Goal: Ask a question

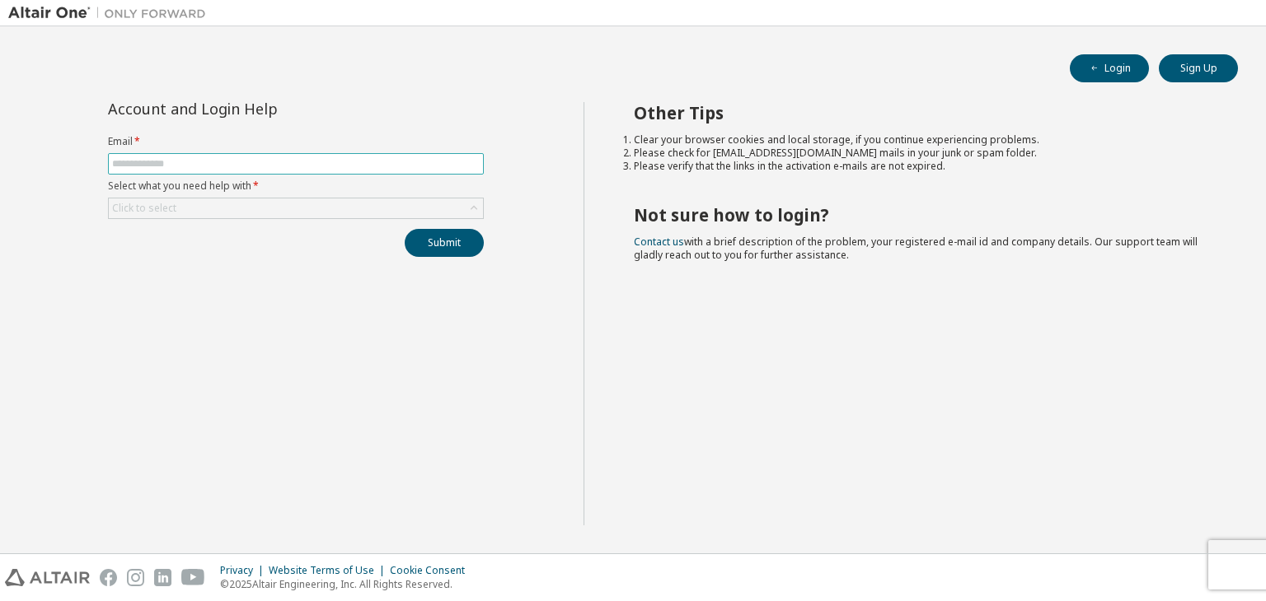
click at [431, 159] on input "text" at bounding box center [295, 163] width 367 height 13
type input "**********"
click at [307, 200] on div "Click to select" at bounding box center [296, 209] width 374 height 20
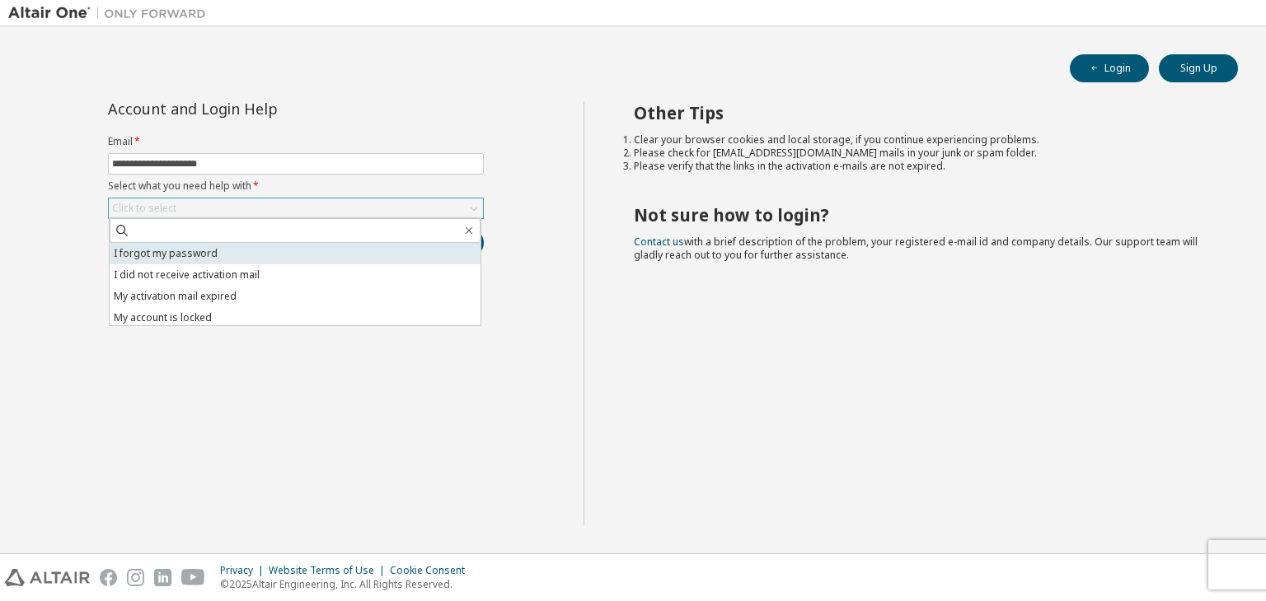
click at [283, 251] on li "I forgot my password" at bounding box center [295, 253] width 371 height 21
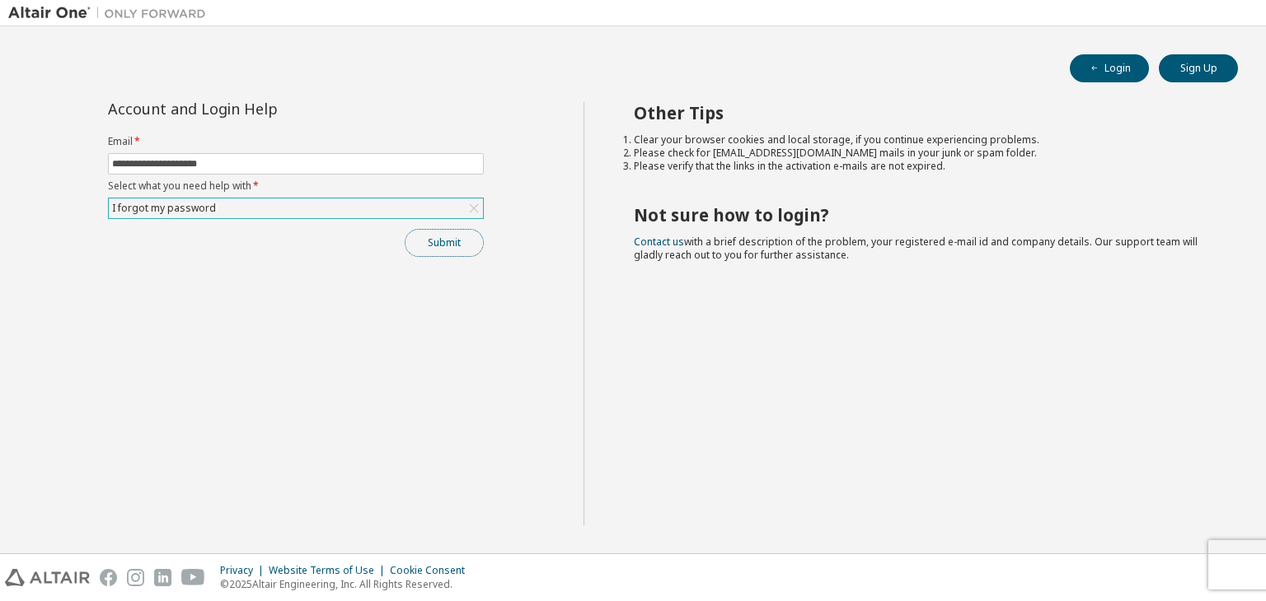
click at [442, 241] on button "Submit" at bounding box center [444, 243] width 79 height 28
click at [438, 237] on button "Submit" at bounding box center [444, 243] width 79 height 28
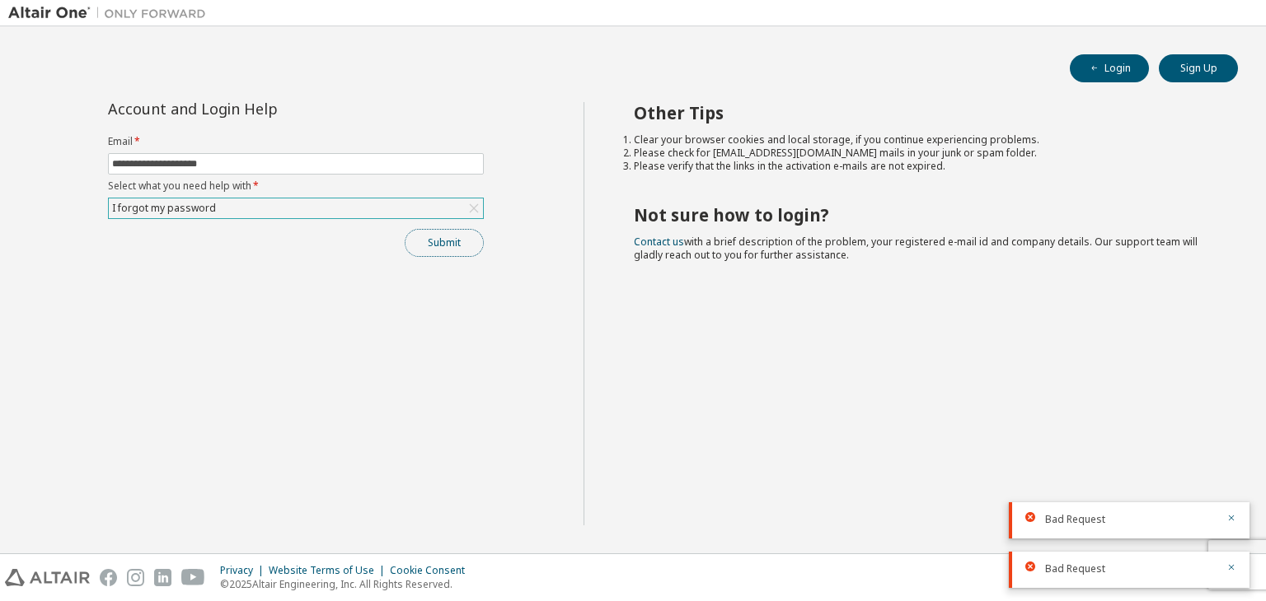
click at [426, 235] on button "Submit" at bounding box center [444, 243] width 79 height 28
click at [375, 217] on div "I forgot my password" at bounding box center [296, 209] width 374 height 20
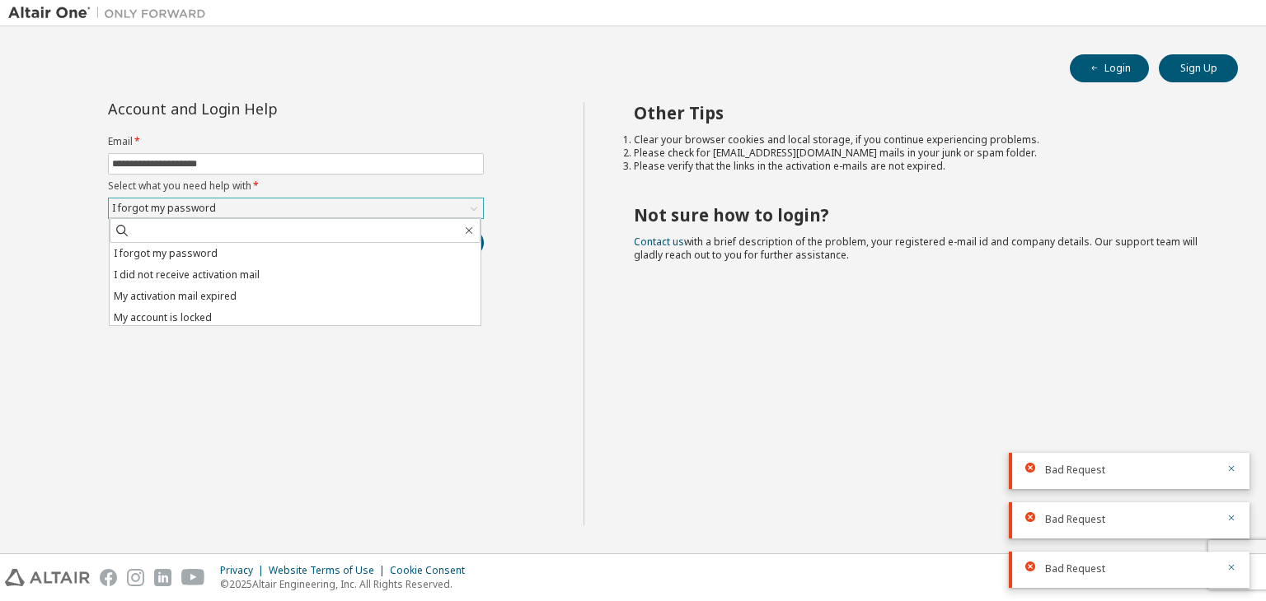
click at [375, 218] on div "I forgot my password I did not receive activation mail My activation mail expir…" at bounding box center [295, 272] width 372 height 109
click at [350, 255] on li "I forgot my password" at bounding box center [295, 253] width 371 height 21
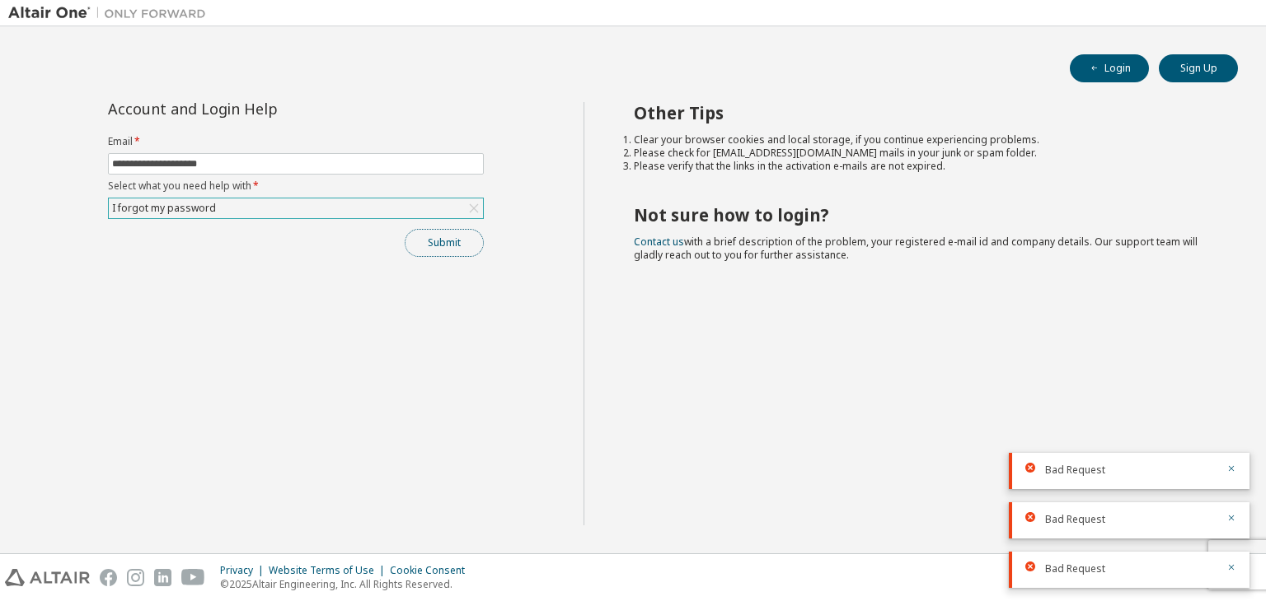
click at [450, 235] on button "Submit" at bounding box center [444, 243] width 79 height 28
click at [475, 201] on icon at bounding box center [474, 208] width 16 height 16
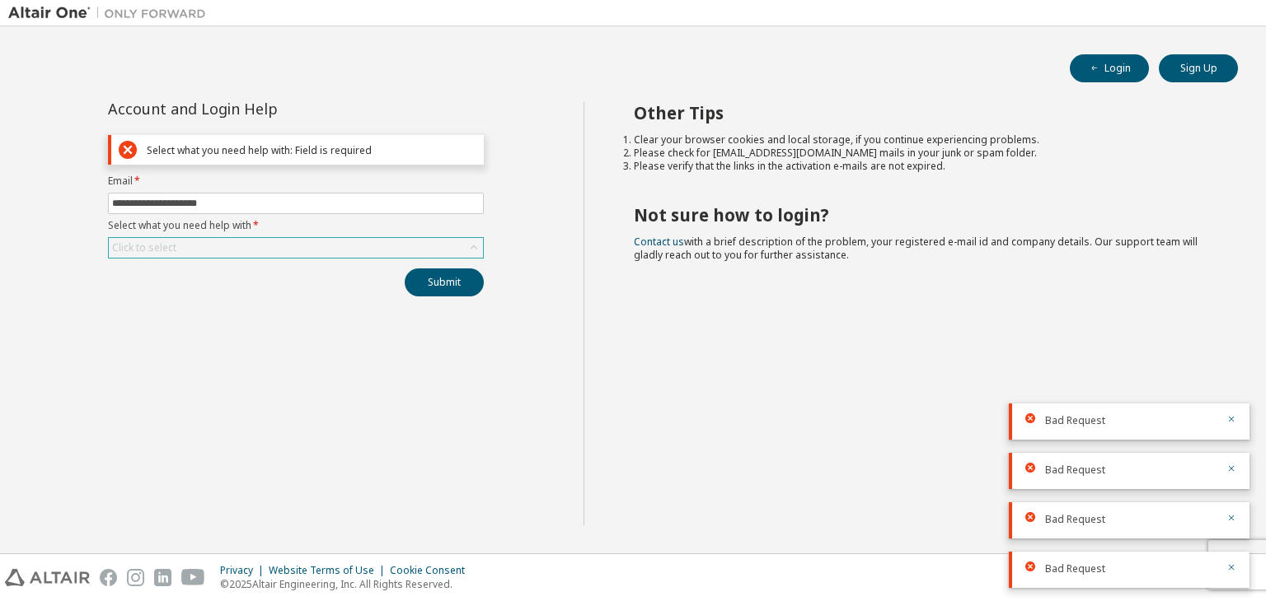
click at [305, 249] on div "Click to select" at bounding box center [296, 248] width 374 height 20
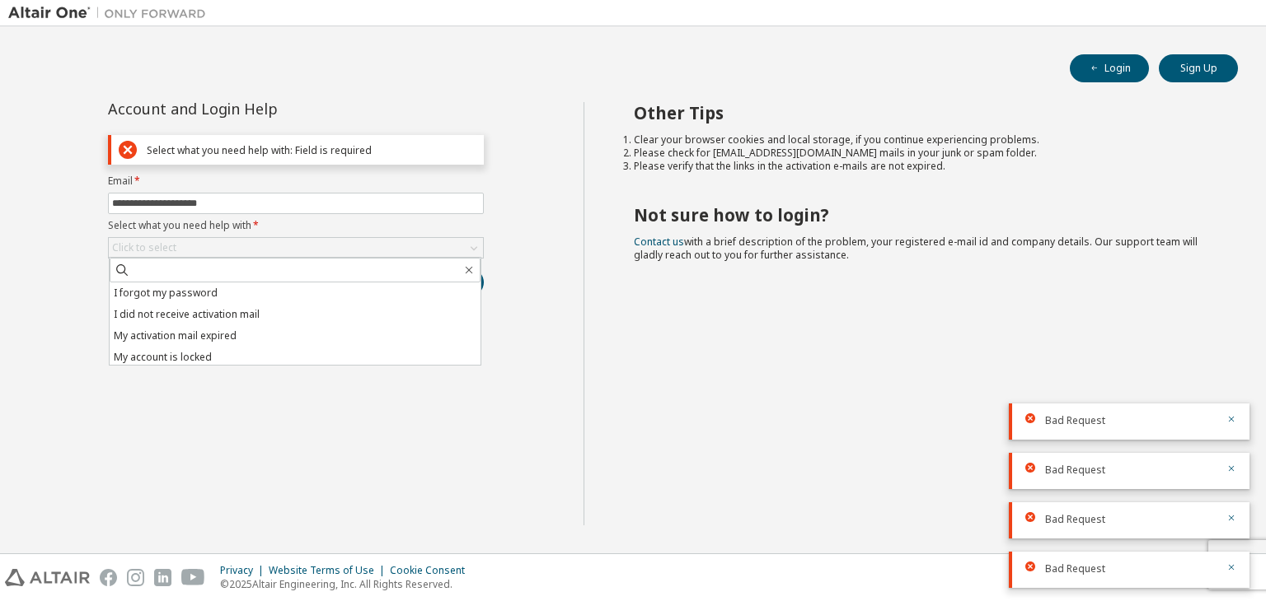
click at [380, 401] on div "**********" at bounding box center [295, 314] width 575 height 424
